Goal: Find specific page/section: Find specific page/section

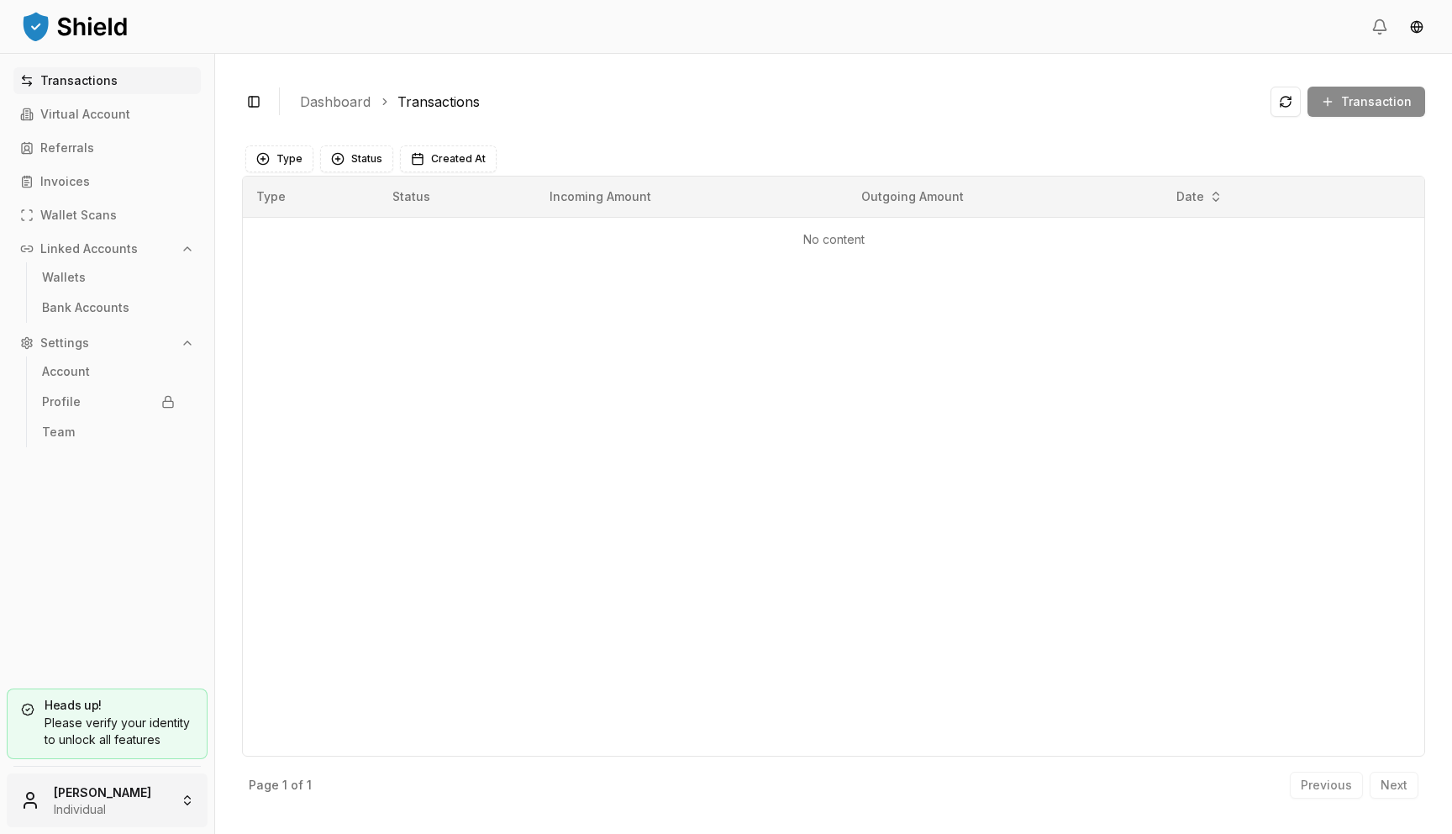
click at [144, 799] on html "Transactions Virtual Account Referrals Invoices Wallet Scans Linked Accounts Wa…" at bounding box center [726, 417] width 1452 height 834
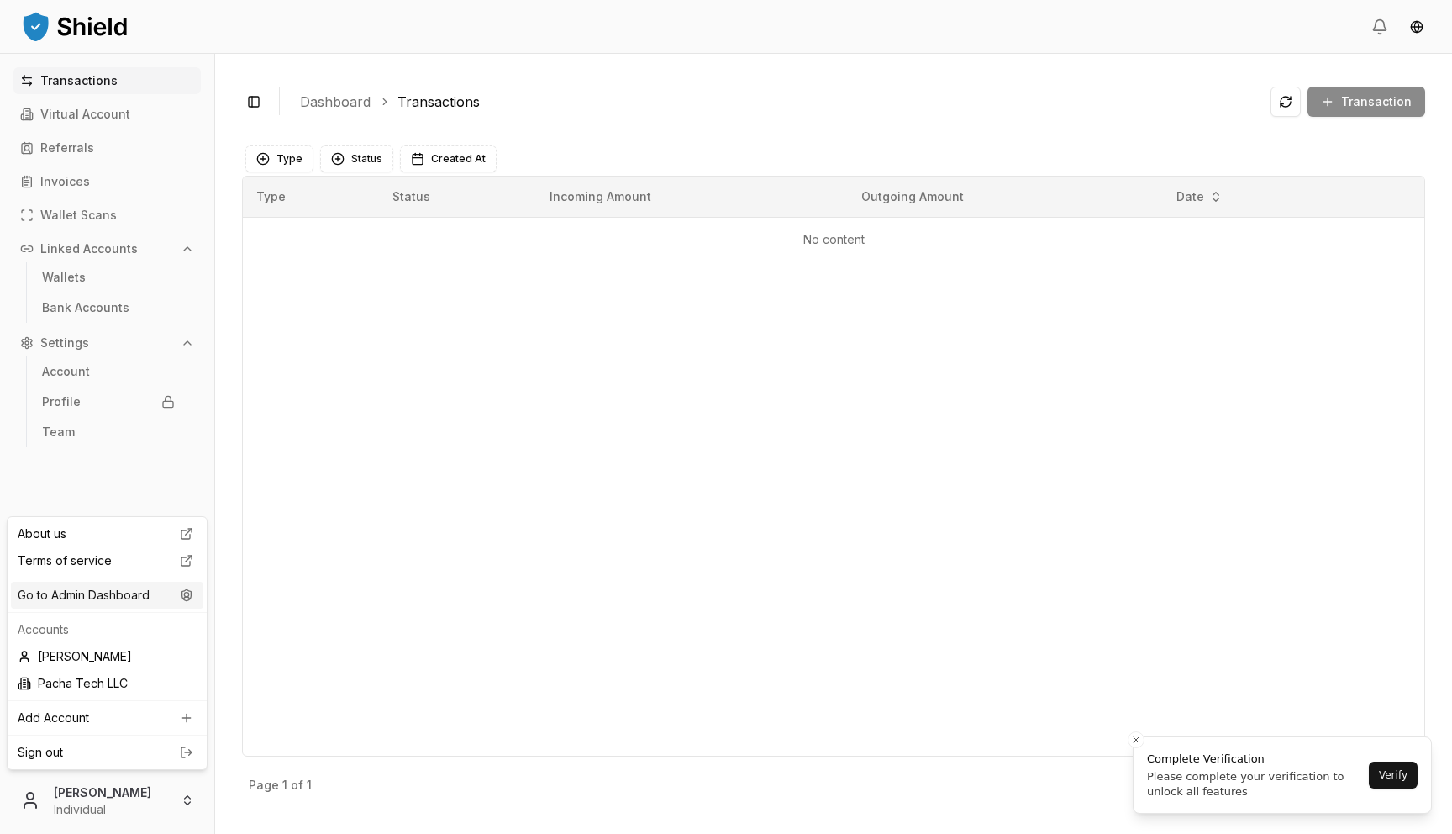
click at [130, 587] on div "Go to Admin Dashboard" at bounding box center [107, 595] width 192 height 27
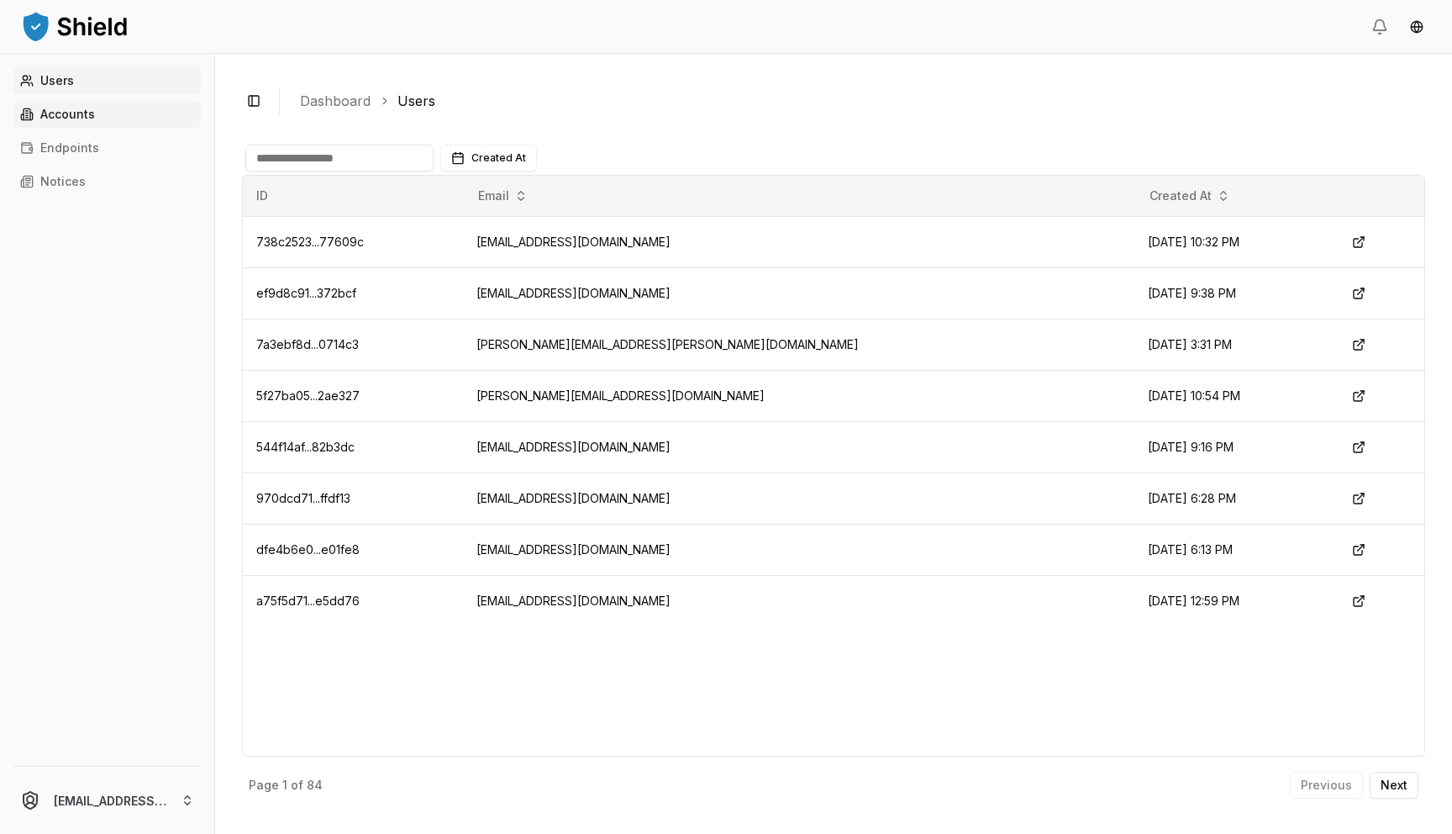
click at [147, 116] on link "Accounts" at bounding box center [106, 114] width 187 height 27
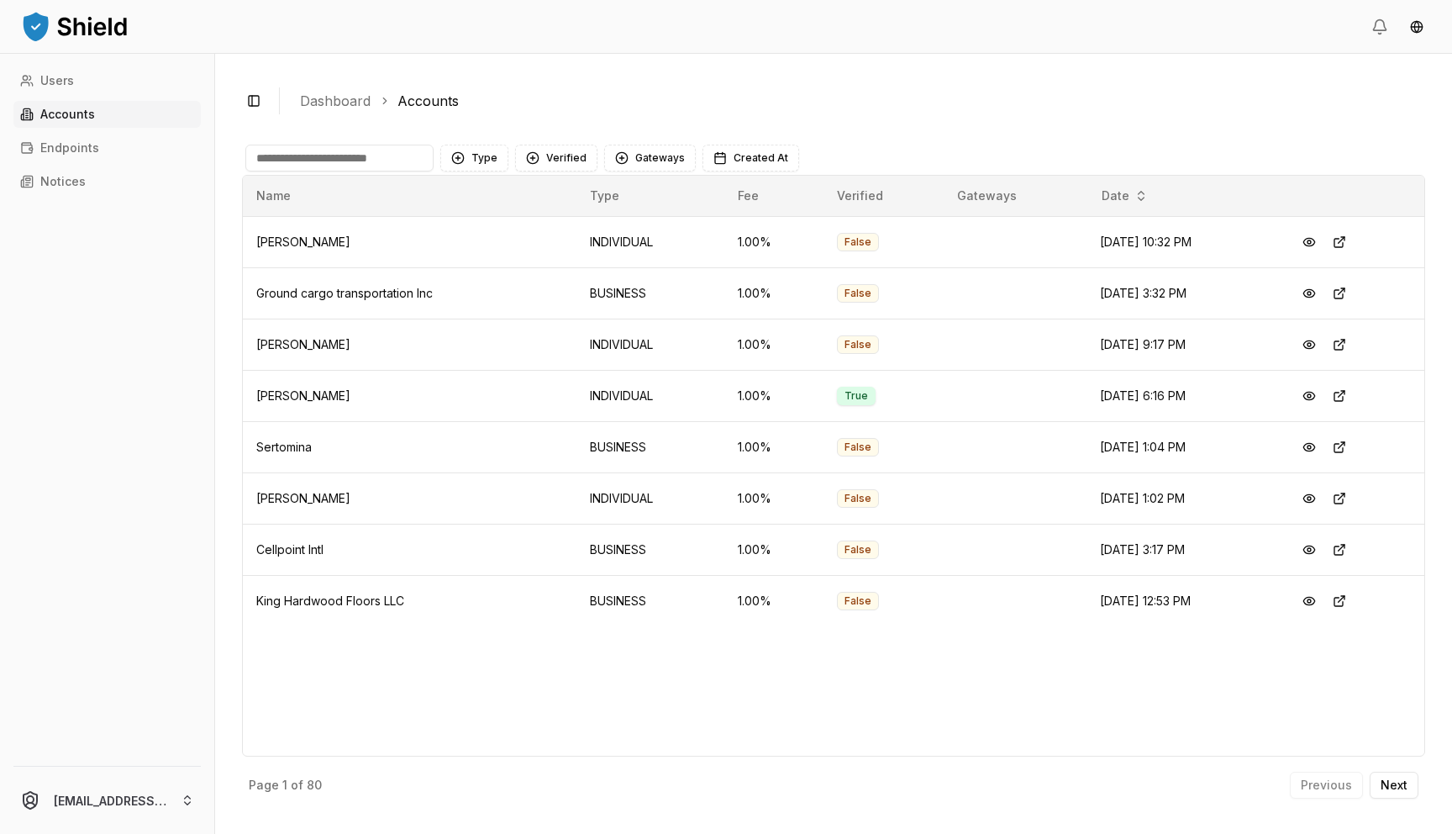
click at [322, 147] on input at bounding box center [339, 158] width 188 height 27
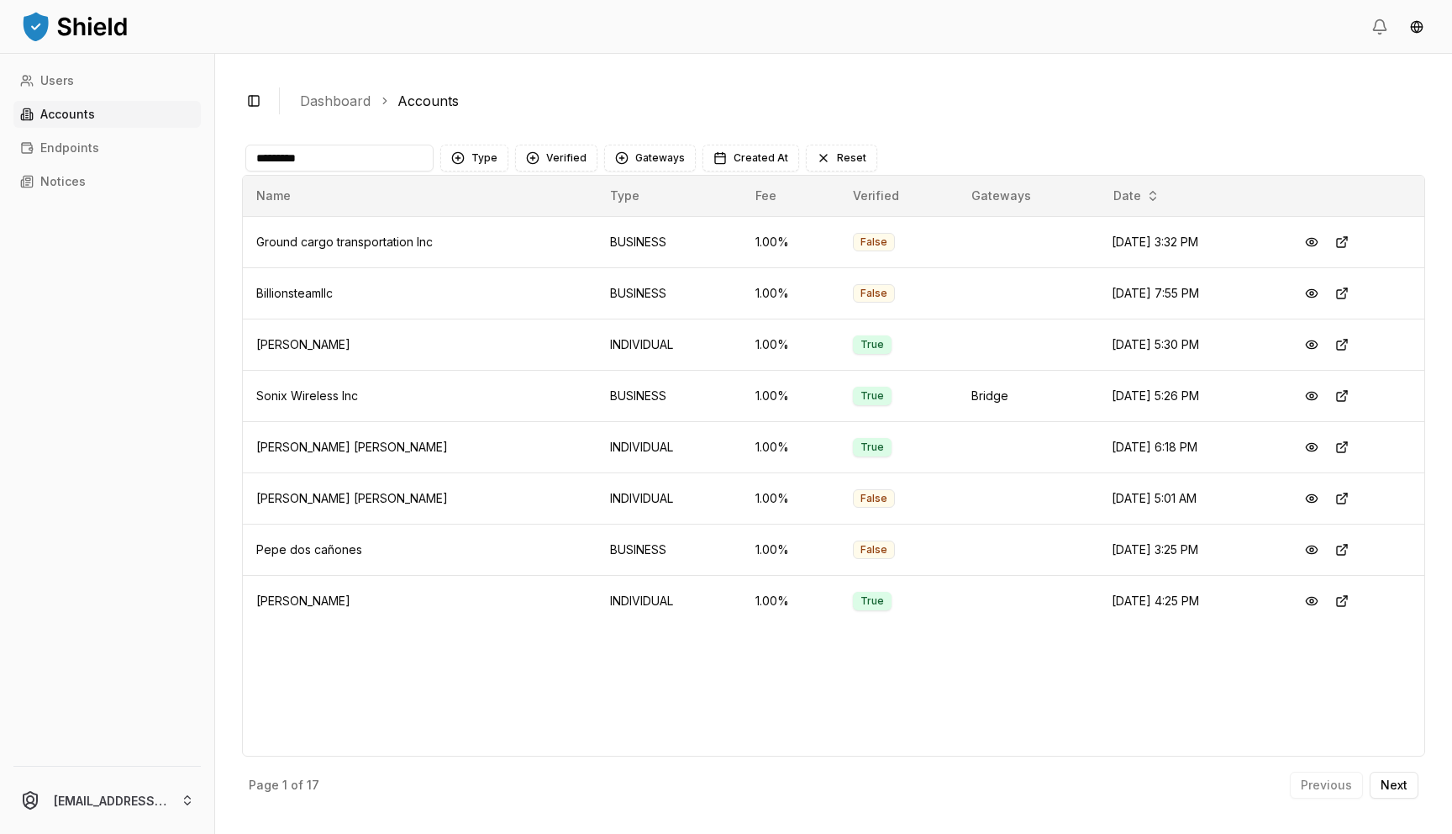
click at [272, 162] on input "*********" at bounding box center [339, 158] width 188 height 27
type input "*********"
click at [1386, 798] on div "Page 1 of 17 Previous Next" at bounding box center [833, 781] width 1183 height 50
click at [1387, 780] on p "Next" at bounding box center [1394, 785] width 27 height 12
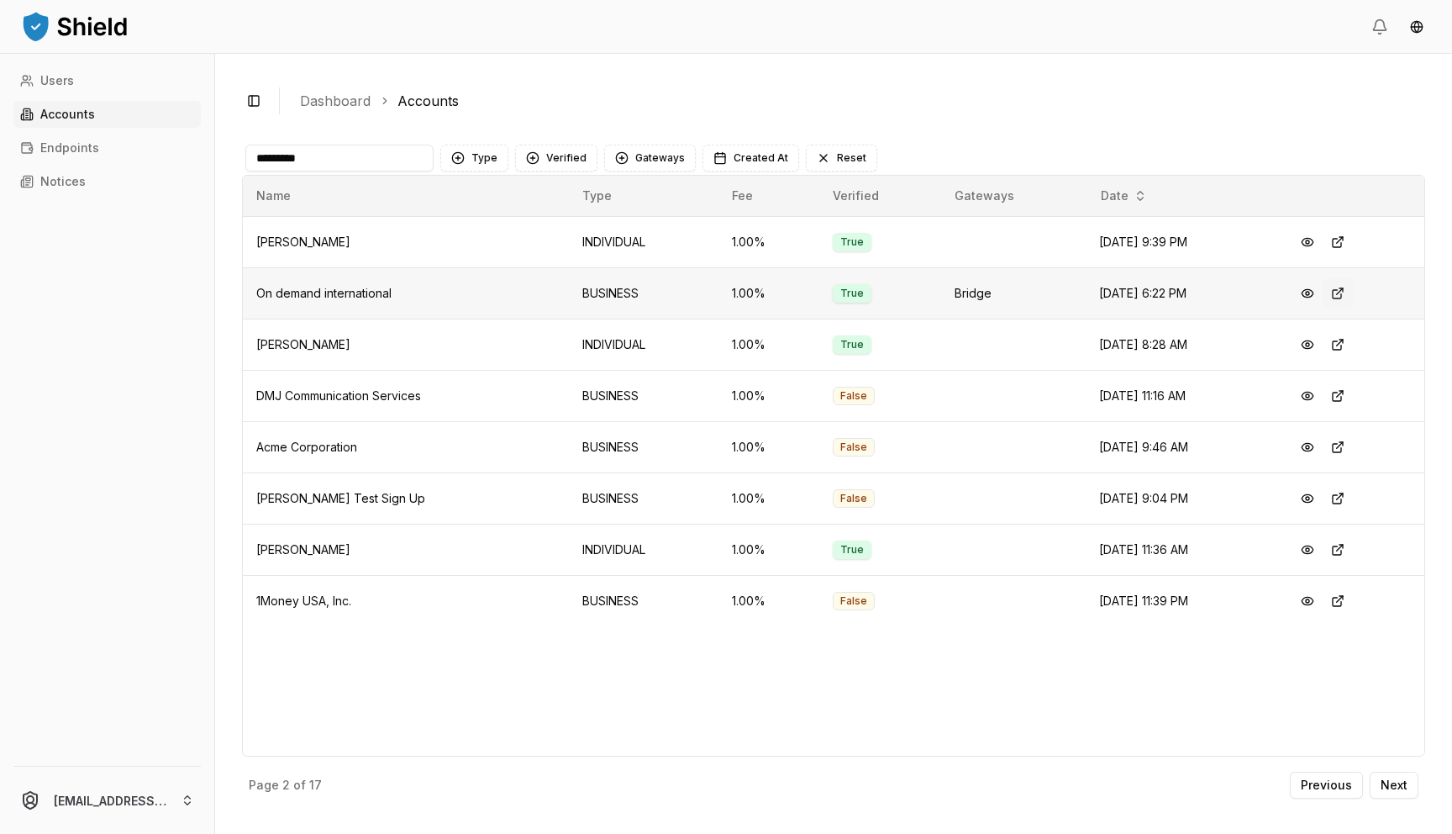
click at [1347, 292] on button at bounding box center [1338, 293] width 30 height 30
click at [1404, 779] on p "Next" at bounding box center [1394, 785] width 27 height 12
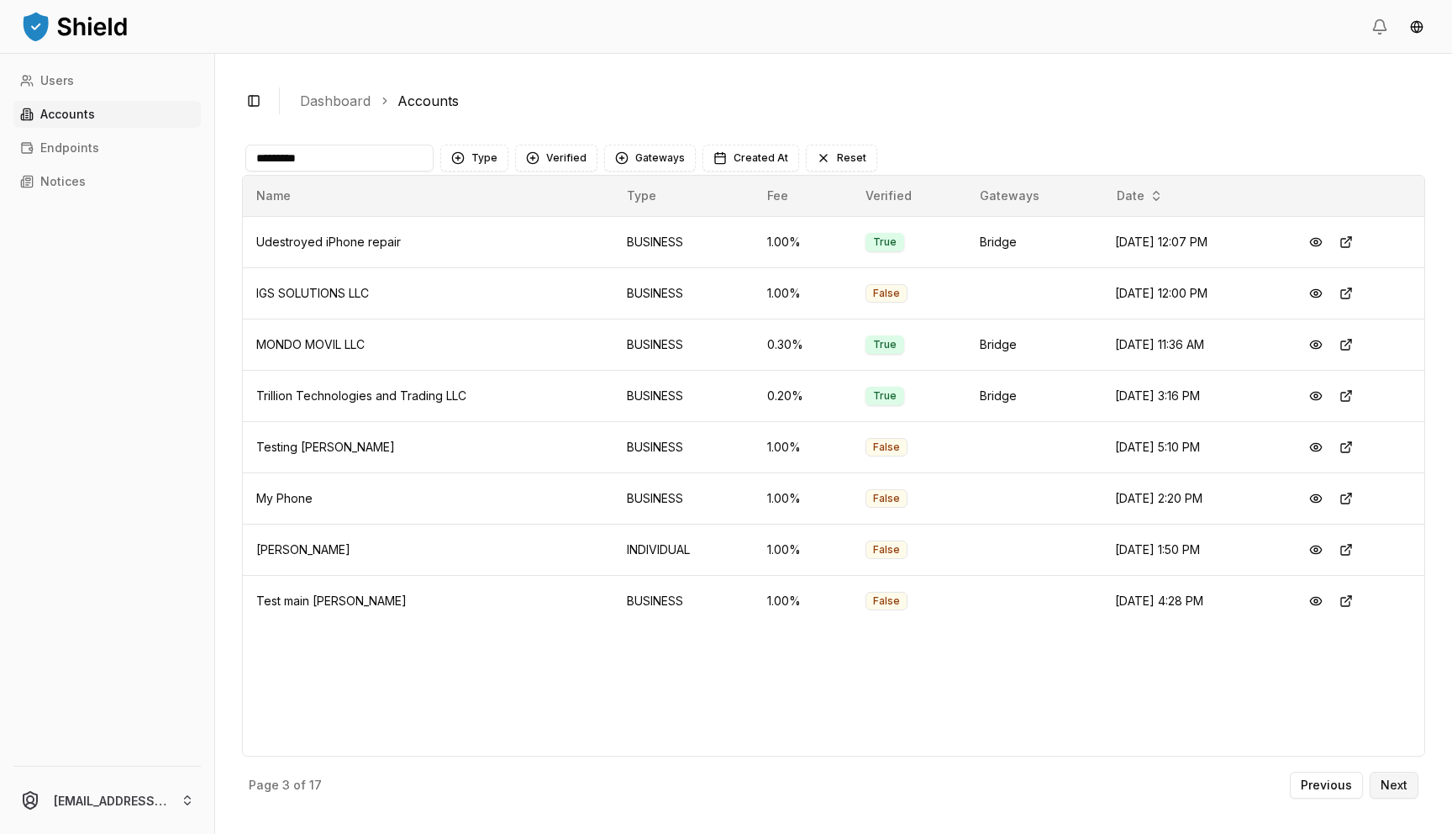
click at [1408, 786] on button "Next" at bounding box center [1394, 784] width 49 height 27
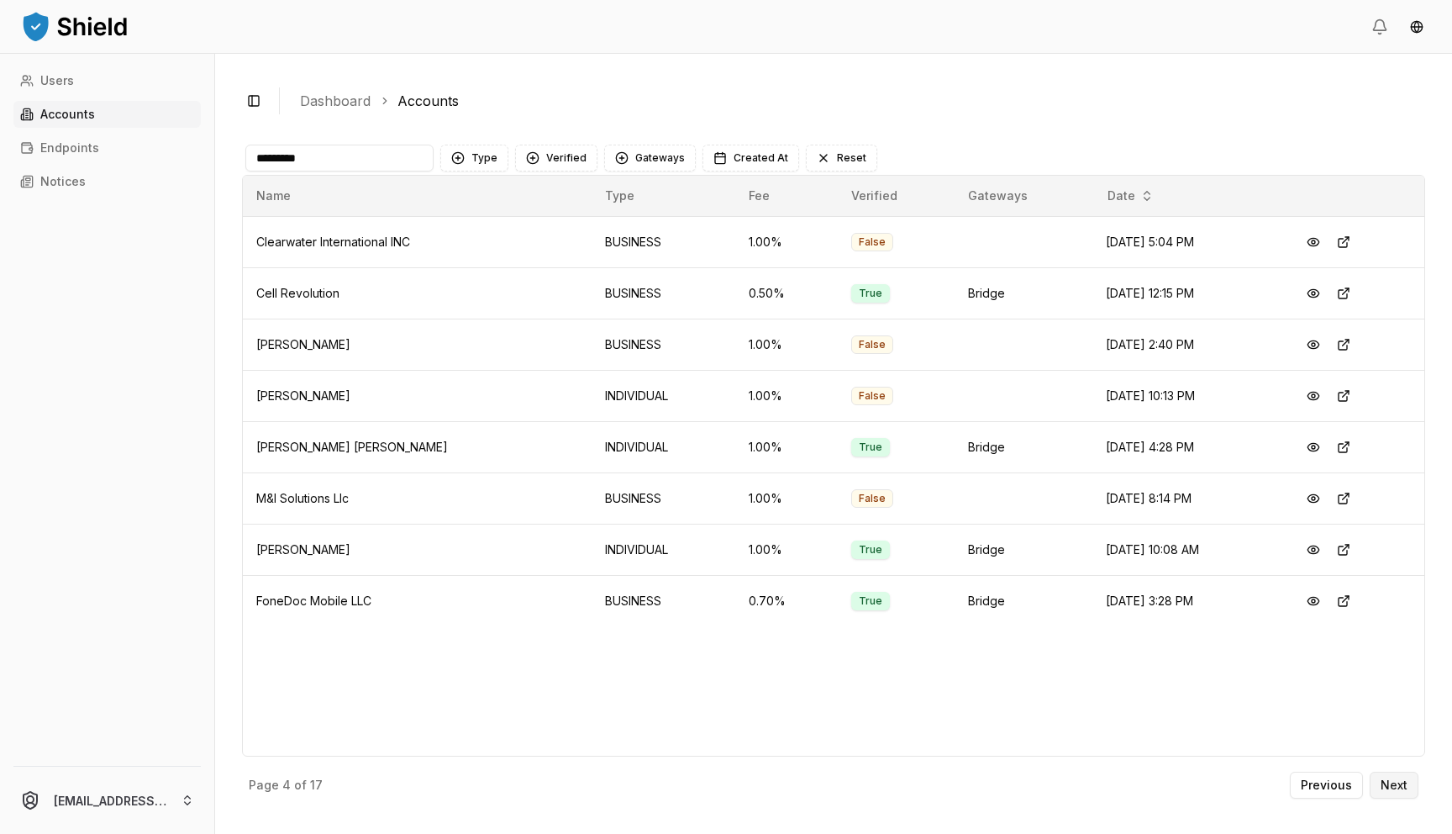
click at [1406, 787] on p "Next" at bounding box center [1394, 785] width 27 height 12
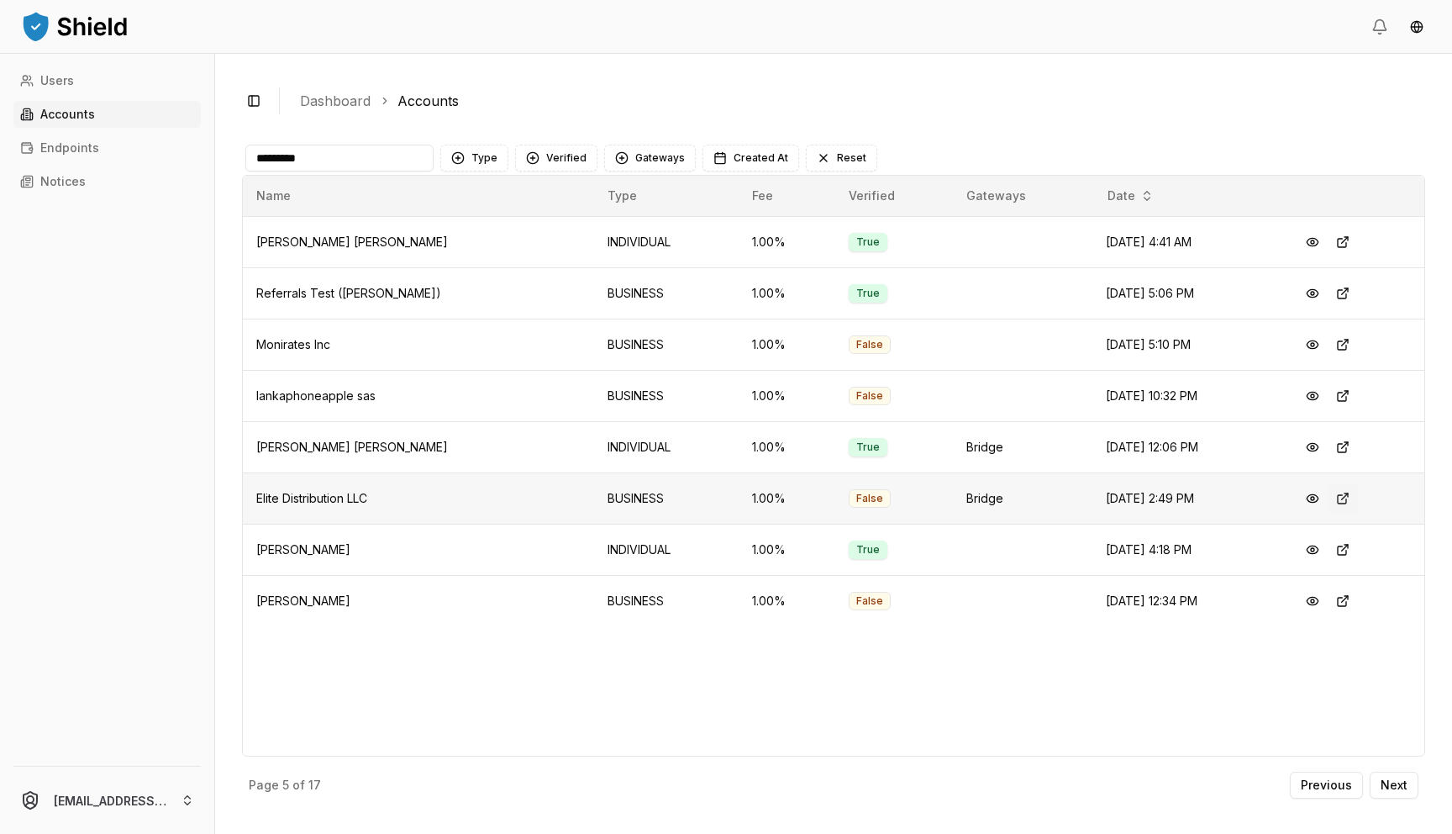
click at [1347, 497] on button at bounding box center [1343, 498] width 30 height 30
click at [1354, 398] on button at bounding box center [1343, 396] width 30 height 30
click at [1347, 347] on button at bounding box center [1343, 344] width 30 height 30
click at [1340, 794] on button "Previous" at bounding box center [1326, 784] width 73 height 27
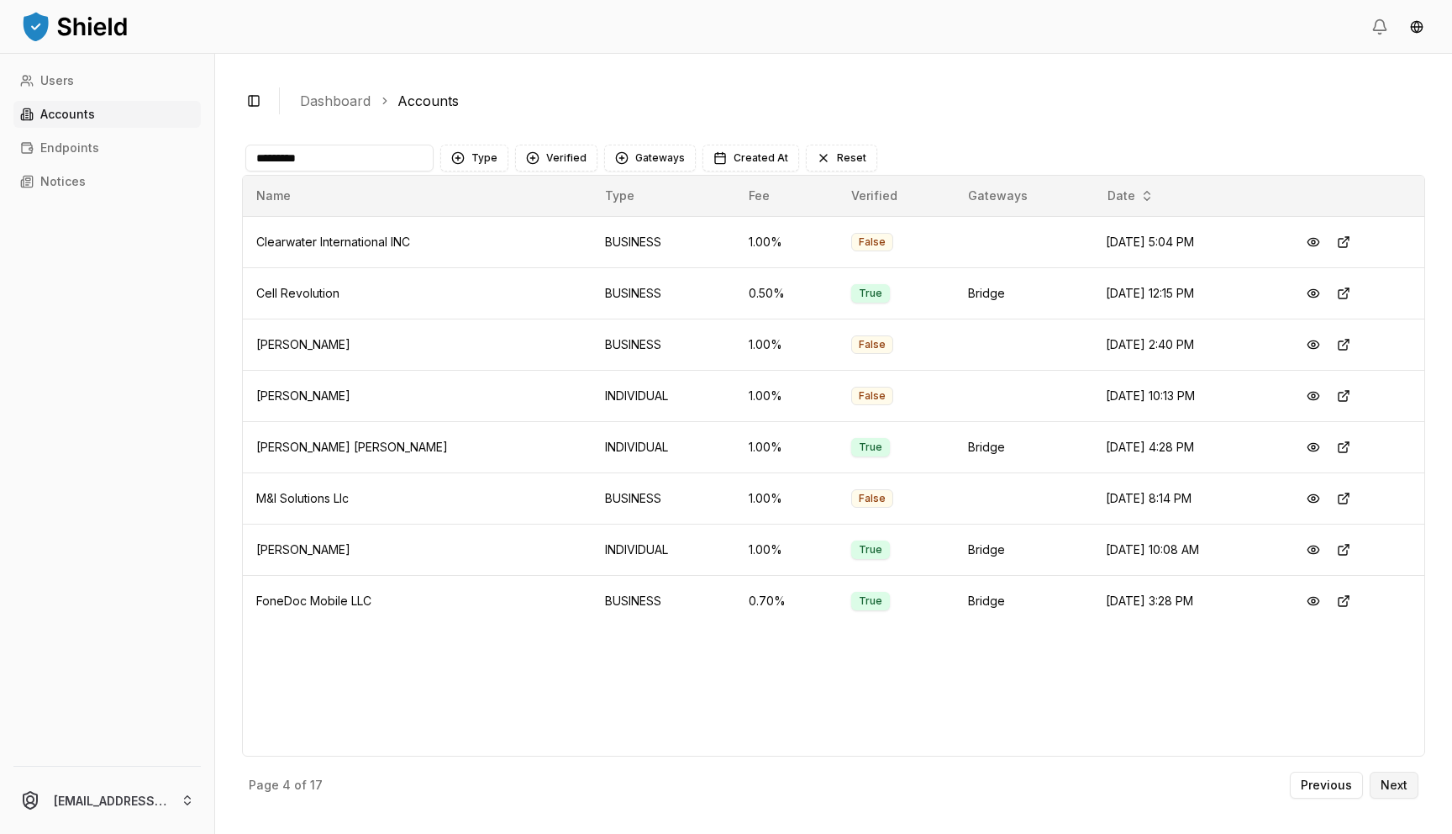
click at [1397, 786] on p "Next" at bounding box center [1394, 785] width 27 height 12
click at [1348, 342] on button at bounding box center [1343, 344] width 30 height 30
click at [1337, 788] on p "Previous" at bounding box center [1326, 785] width 51 height 12
